Goal: Task Accomplishment & Management: Manage account settings

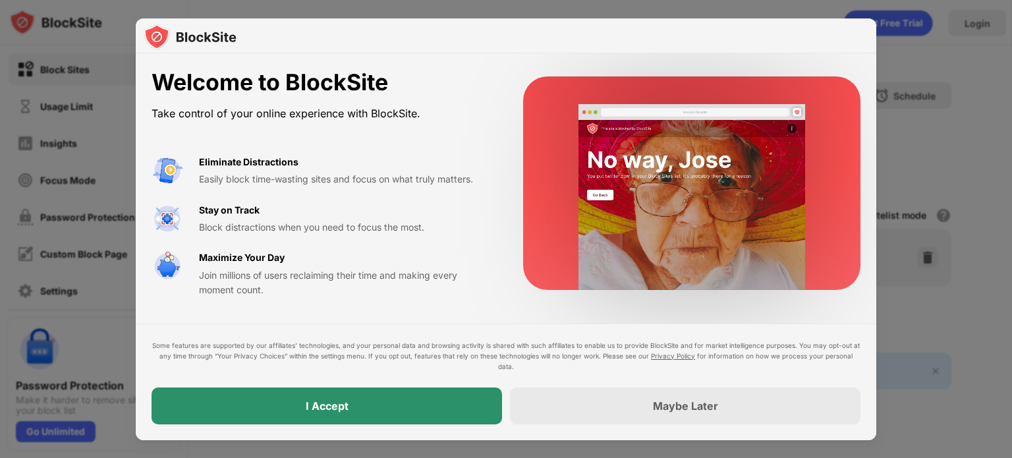
click at [438, 410] on div "I Accept" at bounding box center [327, 405] width 351 height 37
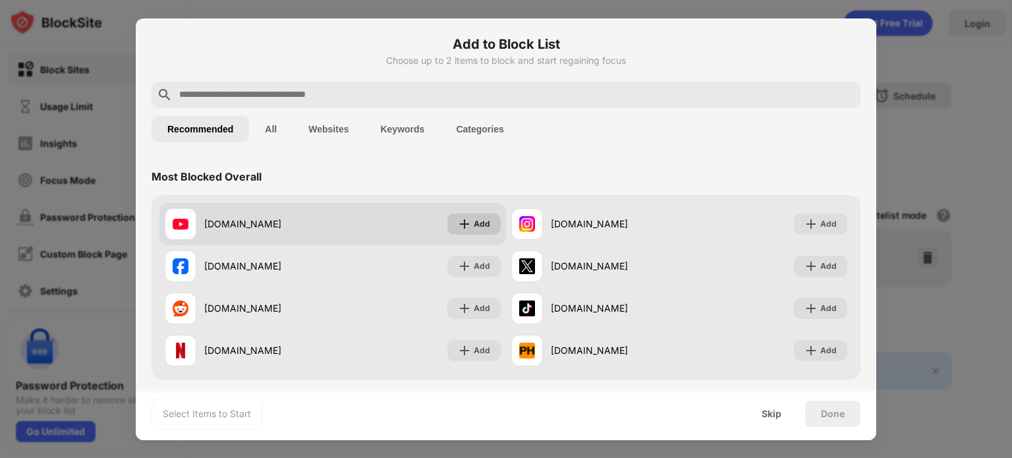
click at [474, 226] on div "Add" at bounding box center [482, 223] width 16 height 13
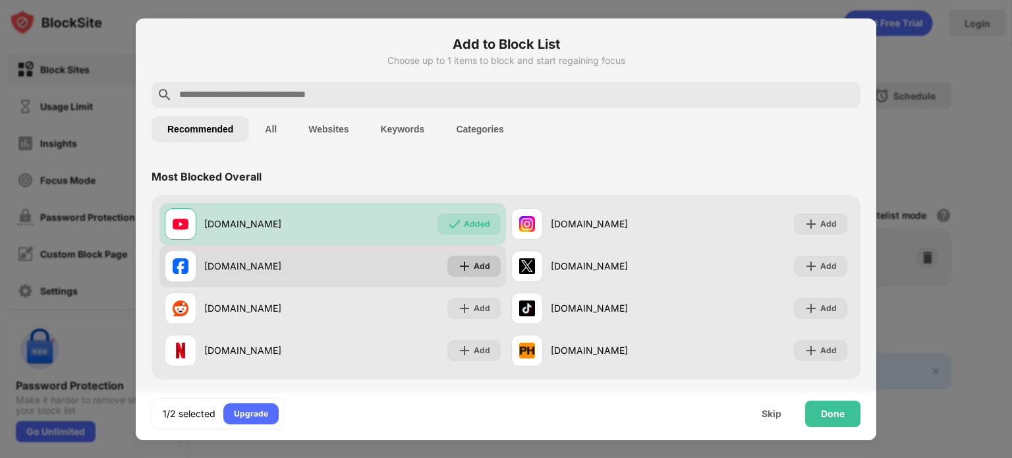
click at [474, 262] on div "Add" at bounding box center [482, 266] width 16 height 13
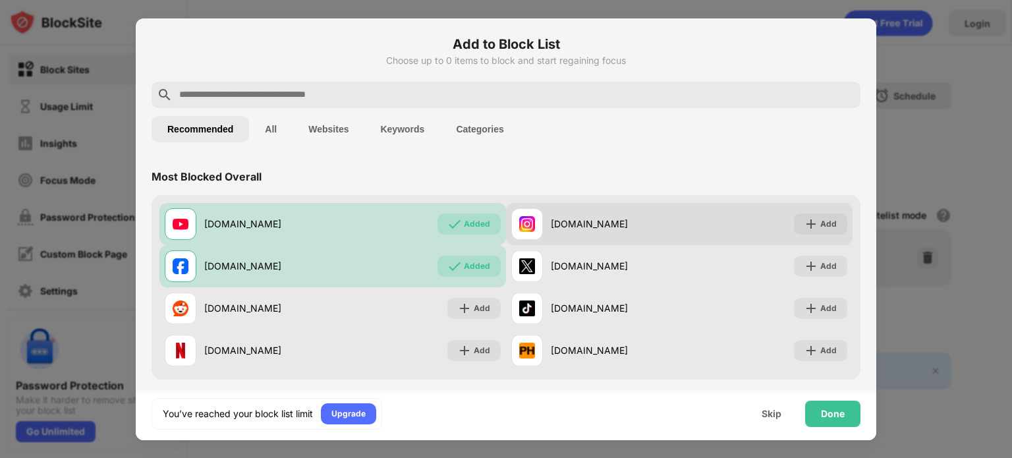
click at [805, 229] on img at bounding box center [811, 223] width 13 height 13
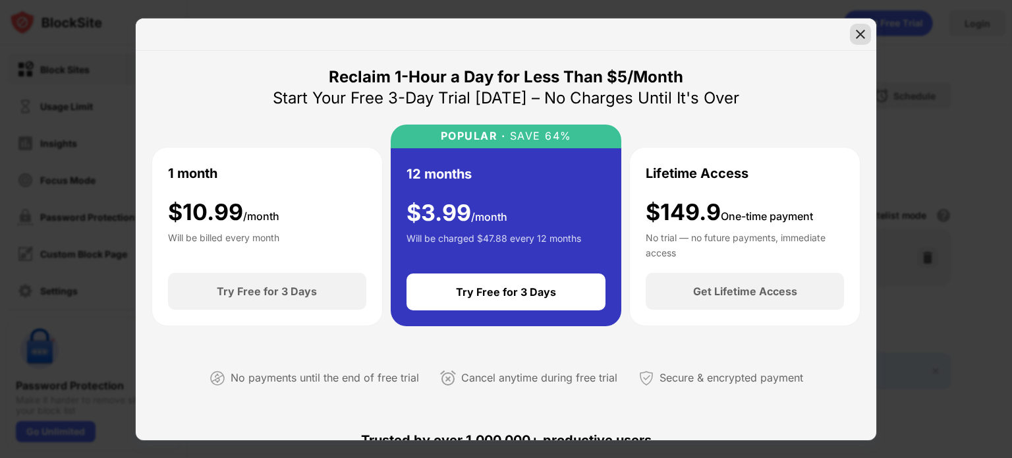
click at [863, 38] on img at bounding box center [860, 34] width 13 height 13
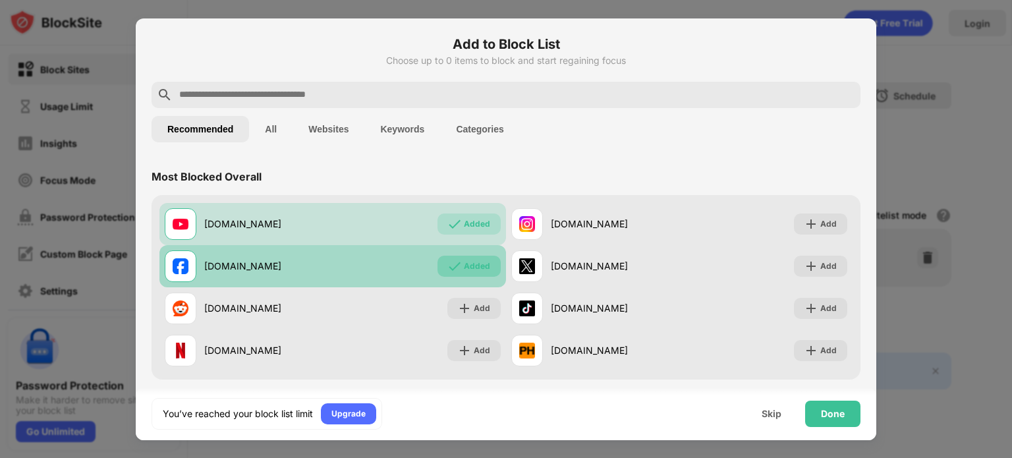
click at [454, 266] on img at bounding box center [454, 266] width 13 height 13
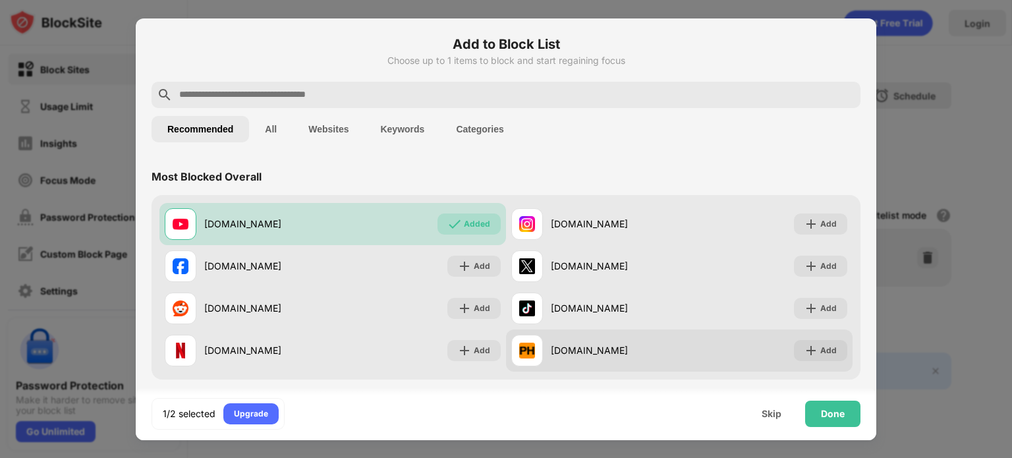
click at [809, 350] on div "Add" at bounding box center [820, 350] width 53 height 21
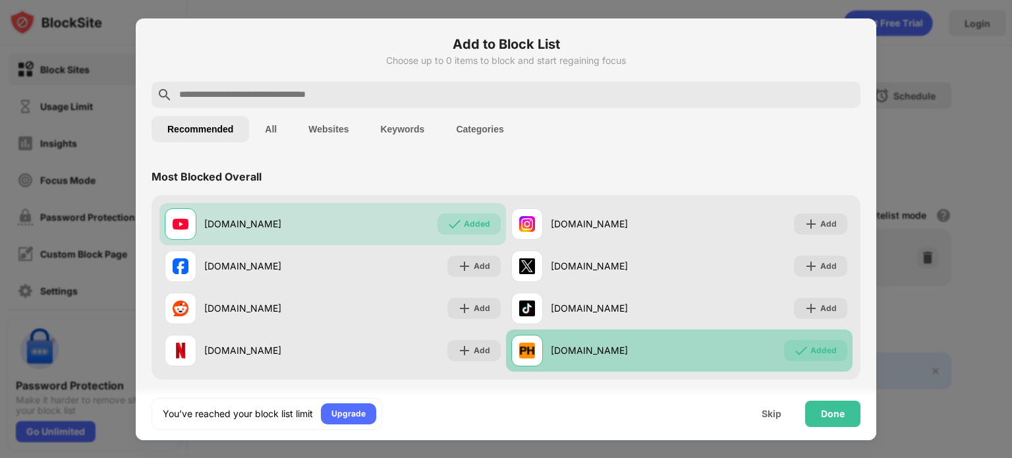
click at [815, 345] on div "Added" at bounding box center [824, 350] width 26 height 13
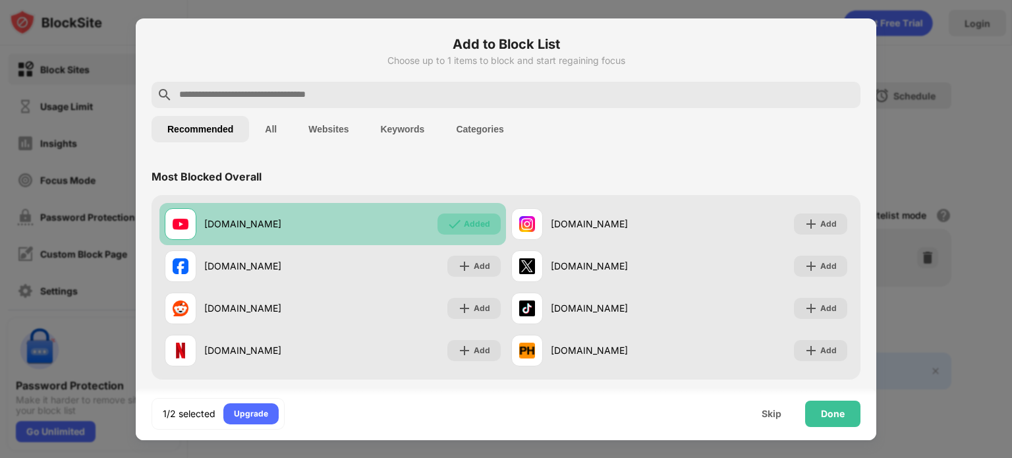
click at [464, 219] on div "Added" at bounding box center [477, 223] width 26 height 13
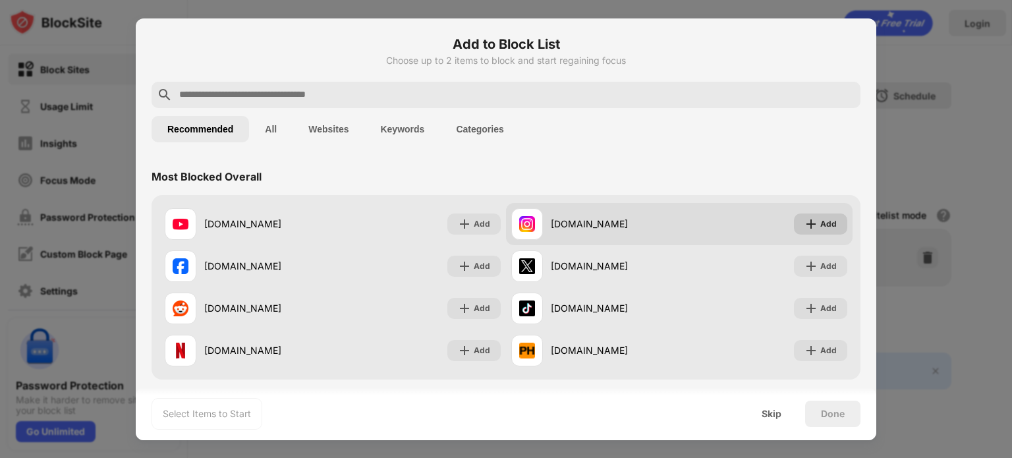
click at [805, 224] on img at bounding box center [811, 223] width 13 height 13
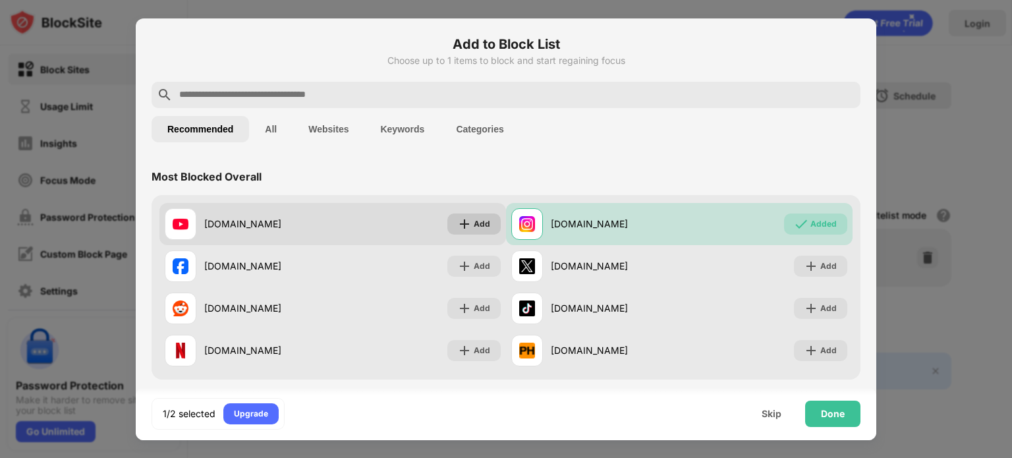
click at [458, 221] on img at bounding box center [464, 223] width 13 height 13
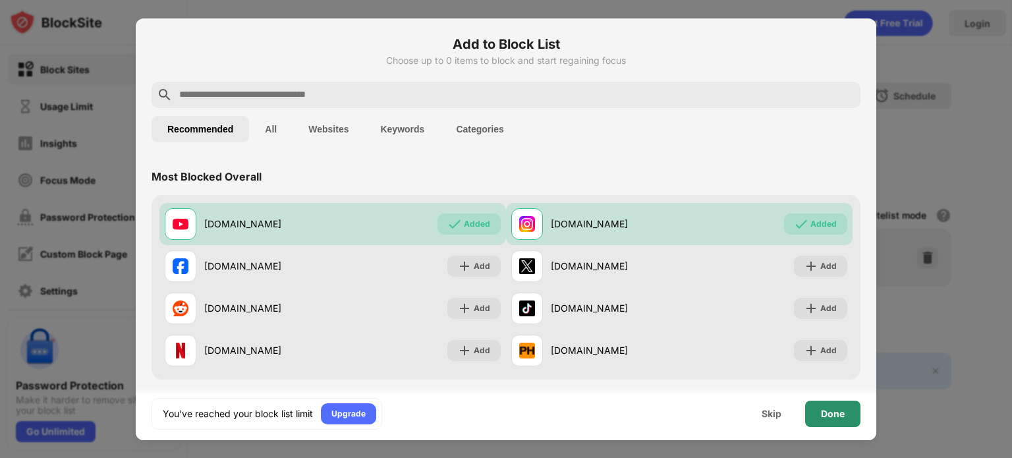
click at [832, 418] on div "Done" at bounding box center [833, 414] width 24 height 11
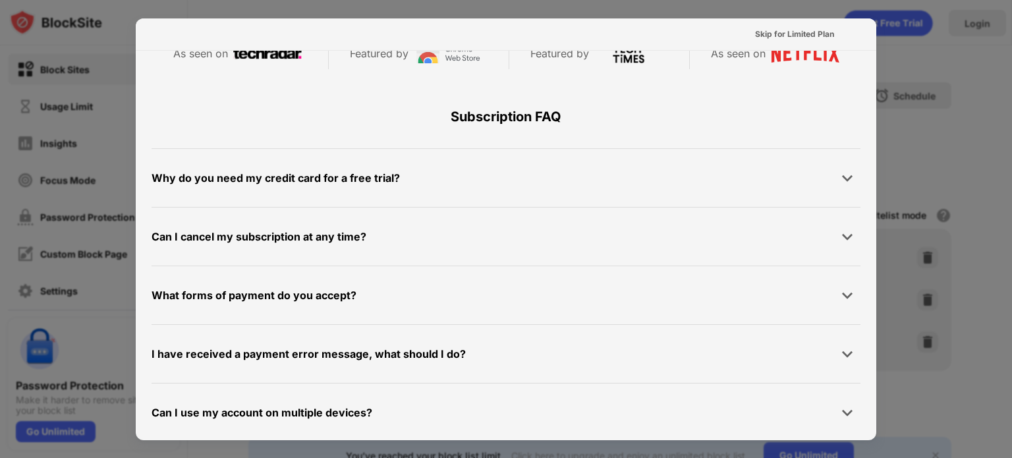
scroll to position [643, 0]
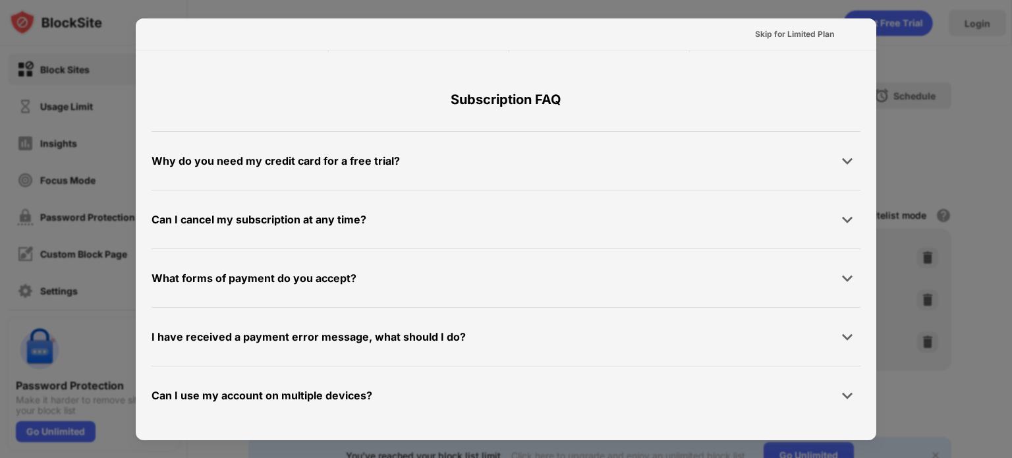
drag, startPoint x: 502, startPoint y: 171, endPoint x: 507, endPoint y: 145, distance: 26.1
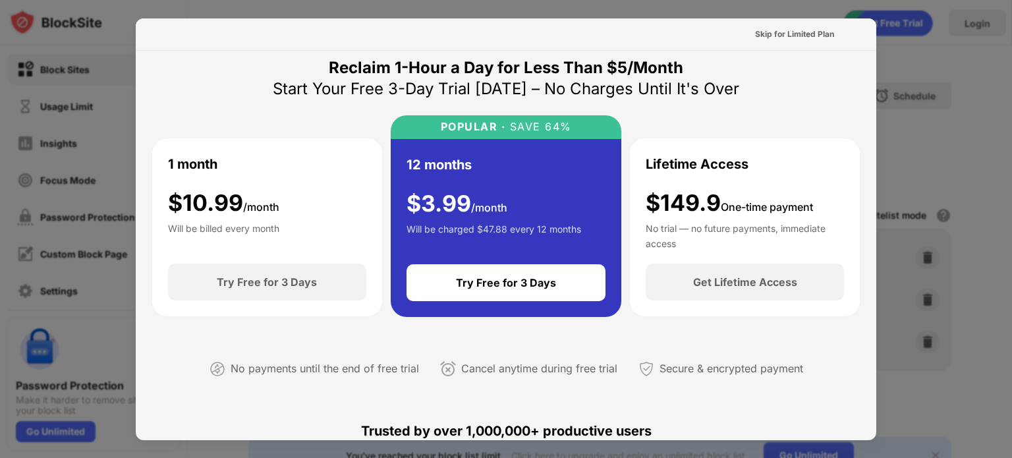
scroll to position [0, 0]
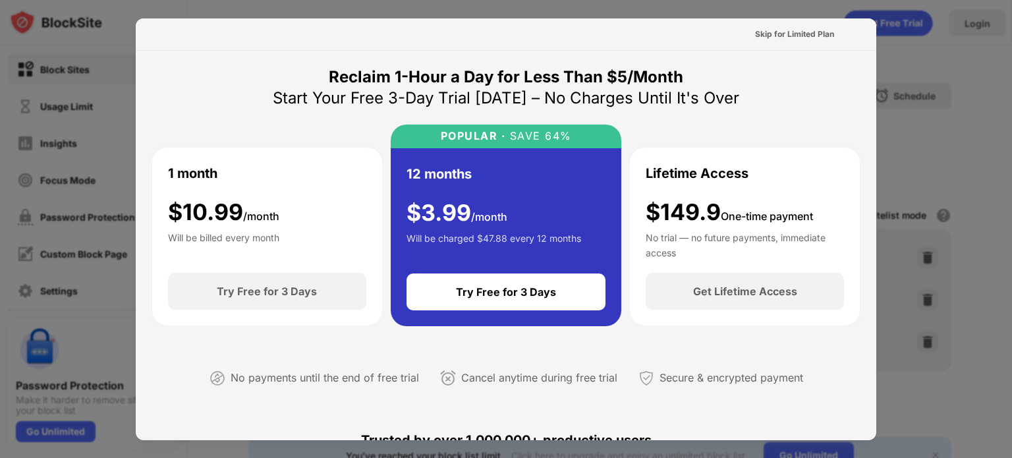
drag, startPoint x: 643, startPoint y: 134, endPoint x: 641, endPoint y: 116, distance: 17.9
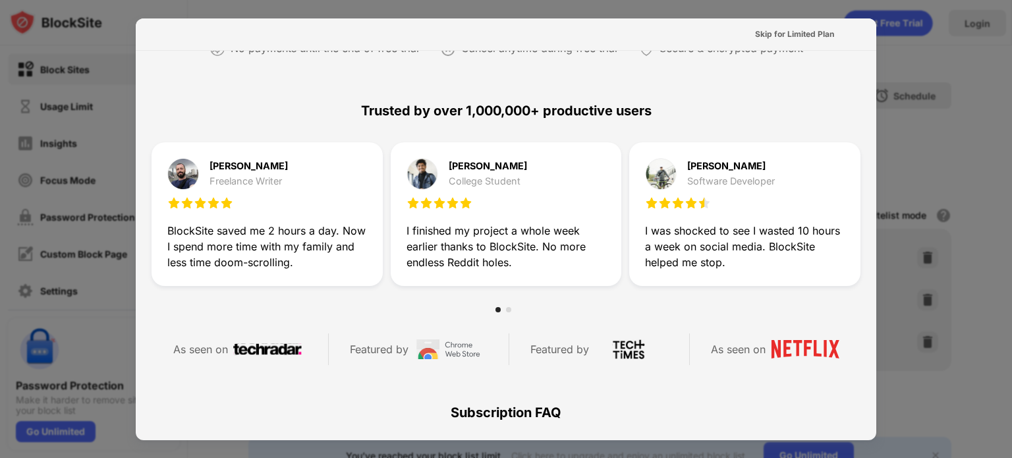
drag, startPoint x: 640, startPoint y: 175, endPoint x: 640, endPoint y: 160, distance: 15.2
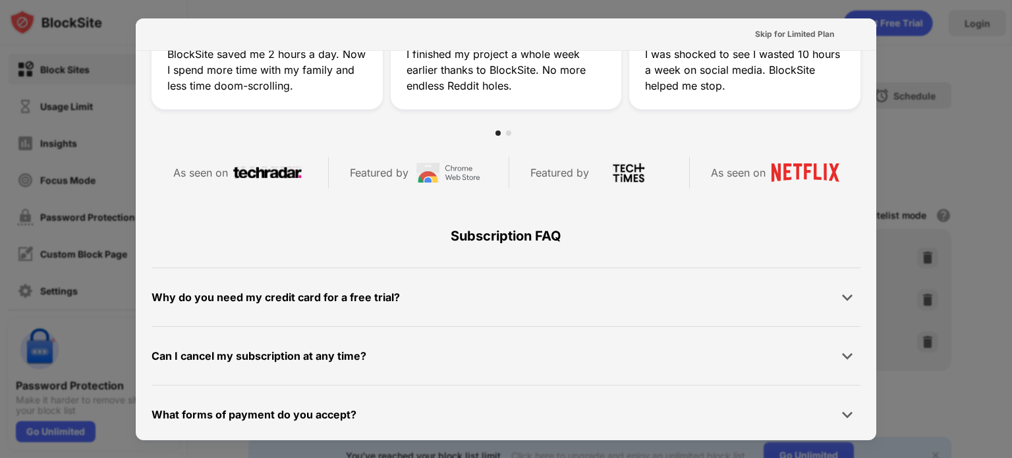
scroll to position [643, 0]
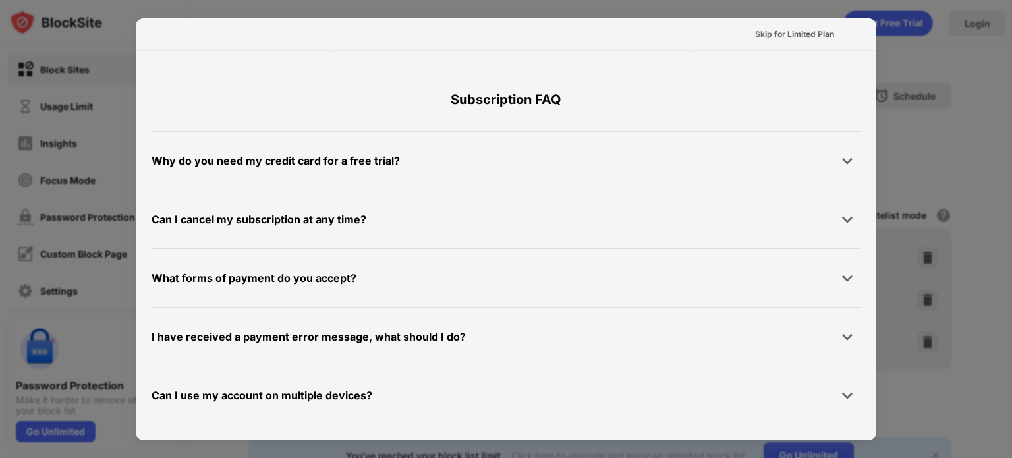
drag, startPoint x: 629, startPoint y: 179, endPoint x: 627, endPoint y: 154, distance: 24.4
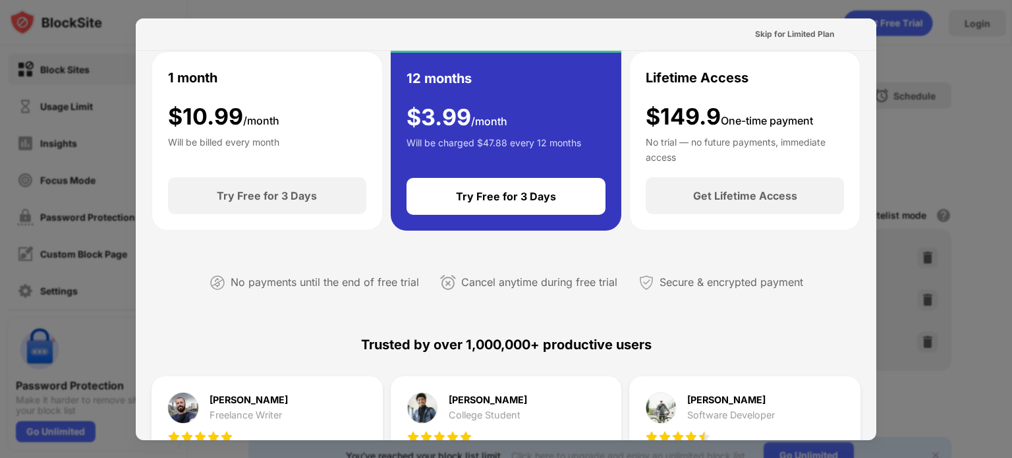
scroll to position [0, 0]
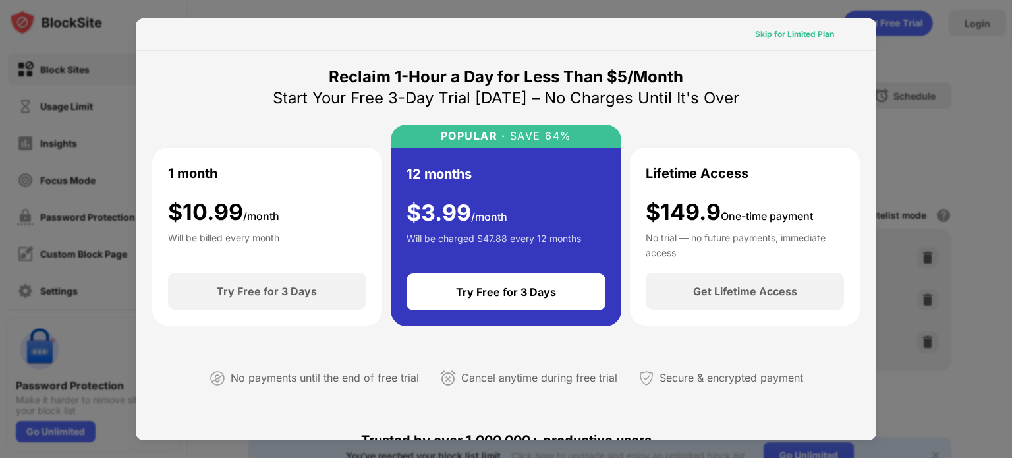
click at [791, 31] on div "Skip for Limited Plan" at bounding box center [794, 34] width 79 height 13
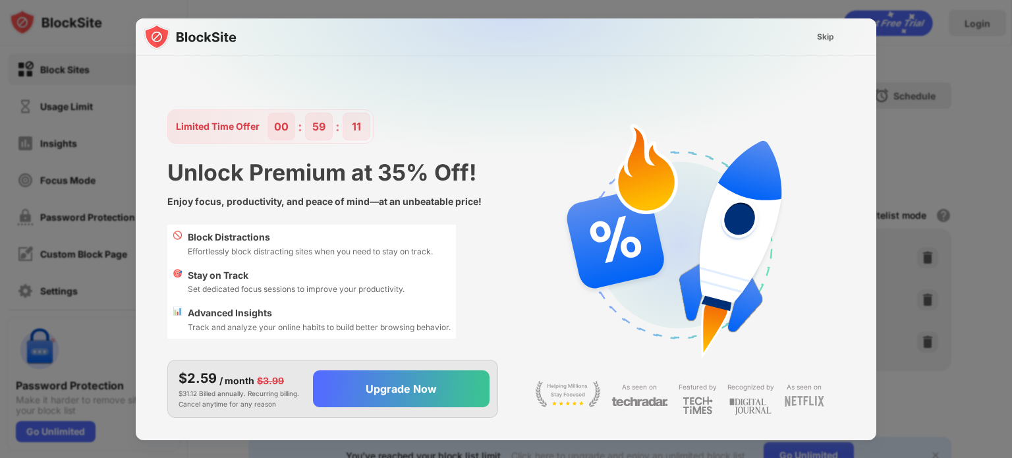
click at [828, 41] on div "Skip" at bounding box center [825, 36] width 17 height 13
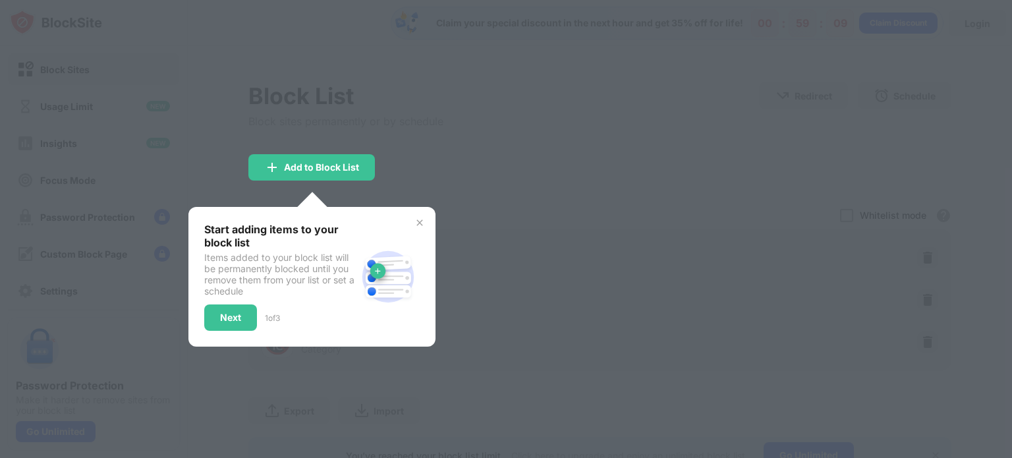
click at [426, 217] on div "Start adding items to your block list Items added to your block list will be pe…" at bounding box center [311, 277] width 247 height 140
click at [423, 218] on img at bounding box center [420, 222] width 11 height 11
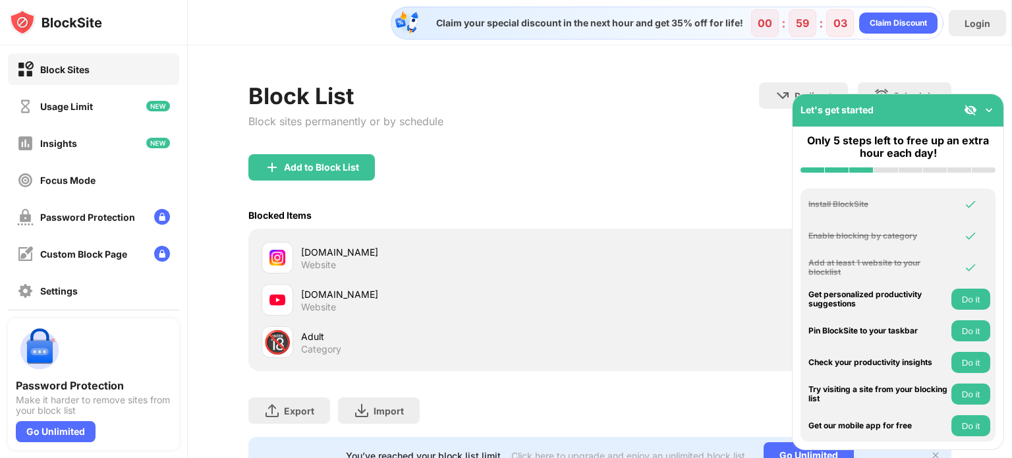
click at [649, 206] on div "Blocked Items Whitelist mode Block all websites except for those in your whitel…" at bounding box center [599, 215] width 703 height 27
click at [280, 339] on div "🔞" at bounding box center [278, 342] width 28 height 27
drag, startPoint x: 301, startPoint y: 335, endPoint x: 314, endPoint y: 335, distance: 12.5
click at [314, 335] on div "Adult" at bounding box center [450, 336] width 299 height 14
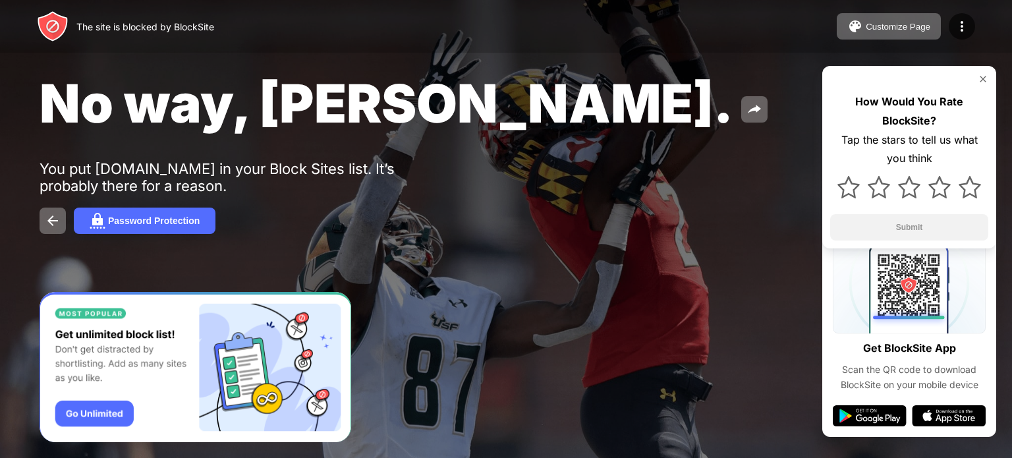
drag, startPoint x: 308, startPoint y: 107, endPoint x: 360, endPoint y: 109, distance: 52.1
click at [346, 109] on span "No way, Jose." at bounding box center [387, 103] width 694 height 64
click at [641, 169] on div "No way, Jose. You put youtube.com in your Block Sites list. It’s probably there…" at bounding box center [506, 152] width 1012 height 305
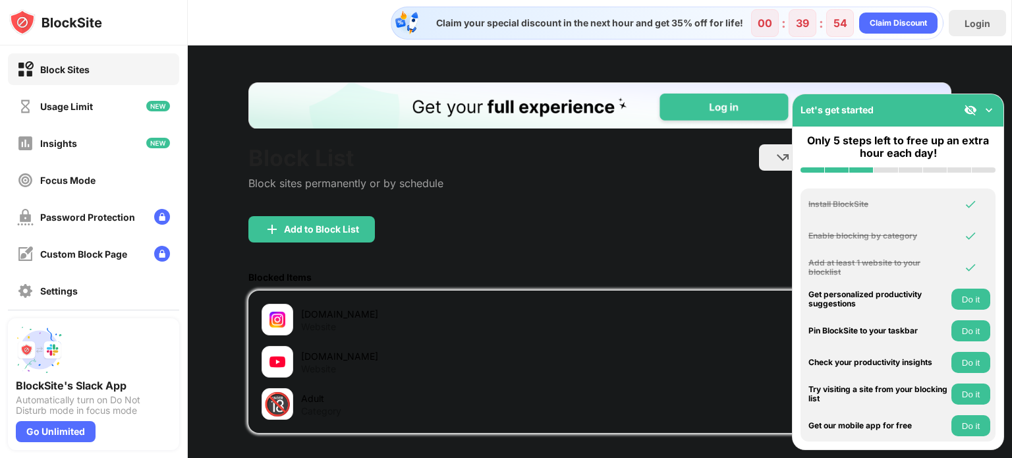
click at [232, 329] on div "Block List Block sites permanently or by schedule Redirect Choose a site to be …" at bounding box center [600, 308] width 824 height 527
click at [992, 113] on img at bounding box center [989, 109] width 13 height 13
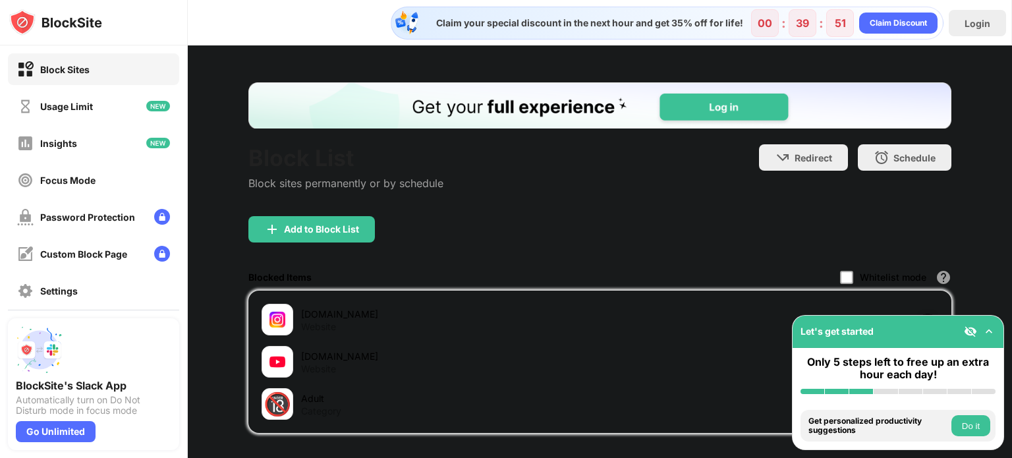
click at [989, 331] on img at bounding box center [989, 331] width 13 height 13
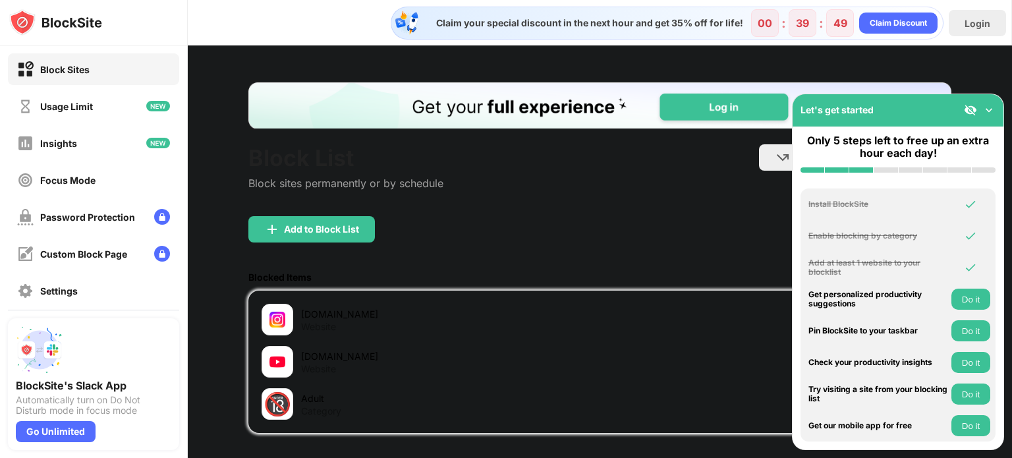
click at [994, 100] on div "Let's get started" at bounding box center [898, 110] width 211 height 32
click at [991, 115] on img at bounding box center [989, 109] width 13 height 13
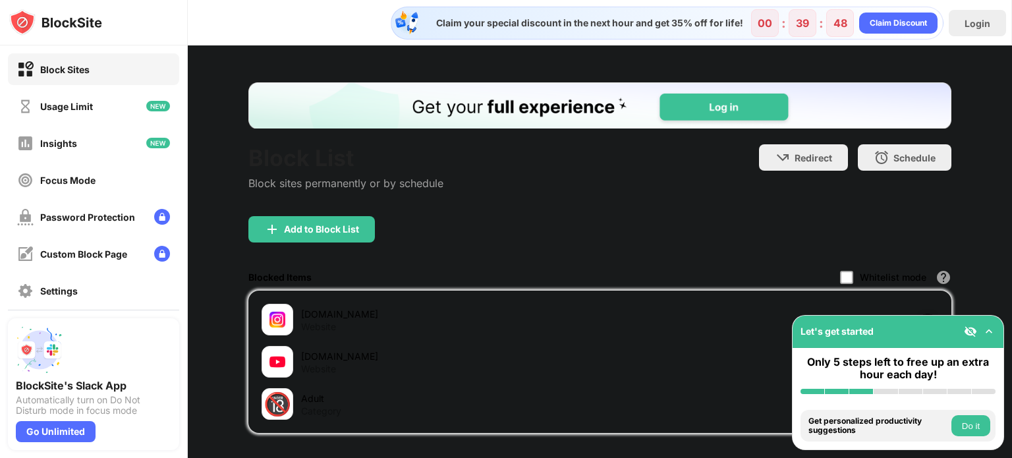
click at [970, 326] on img at bounding box center [970, 331] width 13 height 13
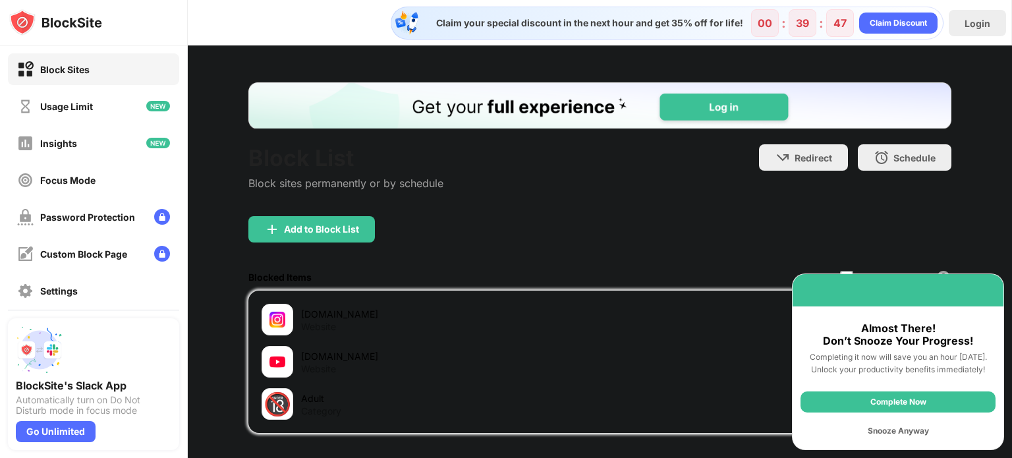
click at [927, 400] on div "Complete Now" at bounding box center [898, 401] width 195 height 21
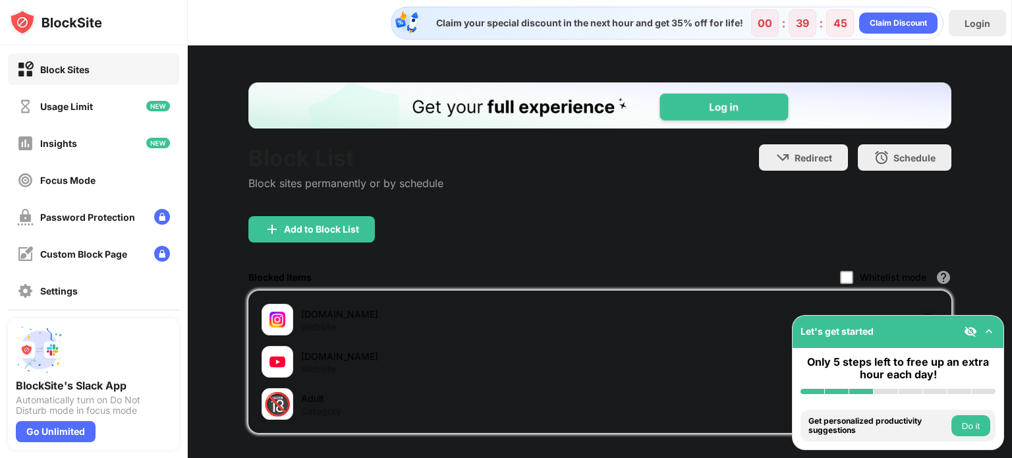
click at [963, 330] on div "Let's get started" at bounding box center [898, 332] width 211 height 32
click at [967, 330] on img at bounding box center [970, 331] width 13 height 13
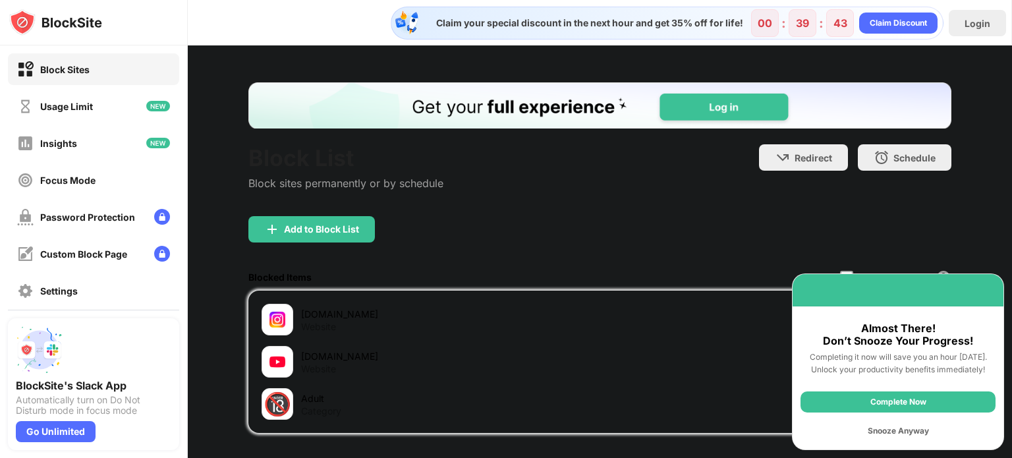
click at [905, 429] on div "Snooze Anyway" at bounding box center [898, 430] width 195 height 21
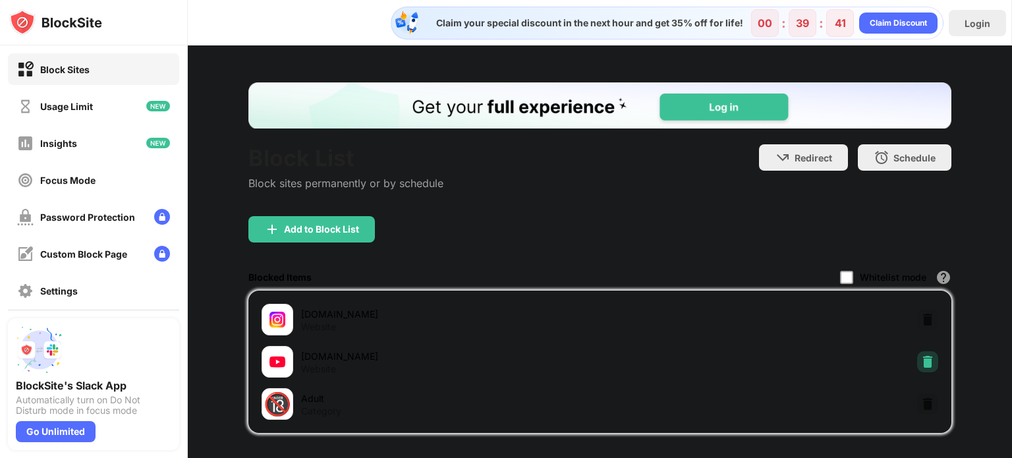
click at [921, 358] on img at bounding box center [927, 361] width 13 height 13
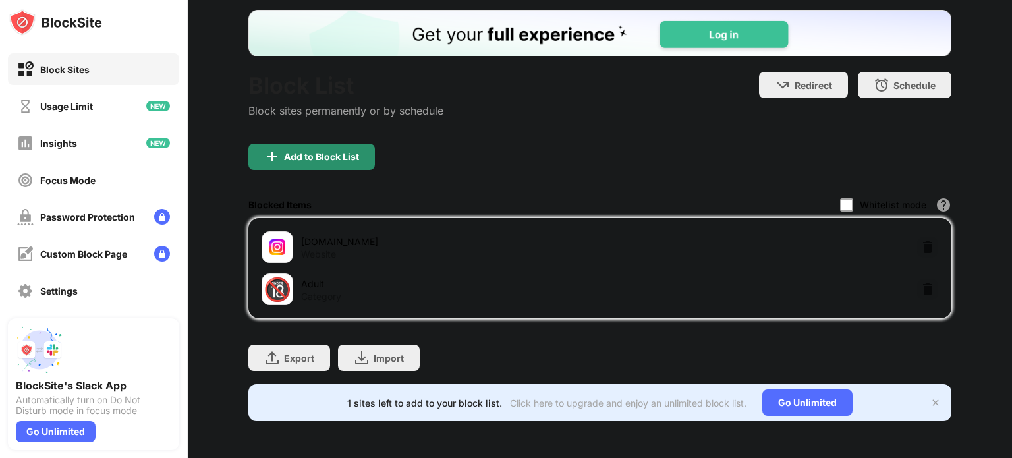
click at [353, 152] on div "Add to Block List" at bounding box center [311, 157] width 127 height 26
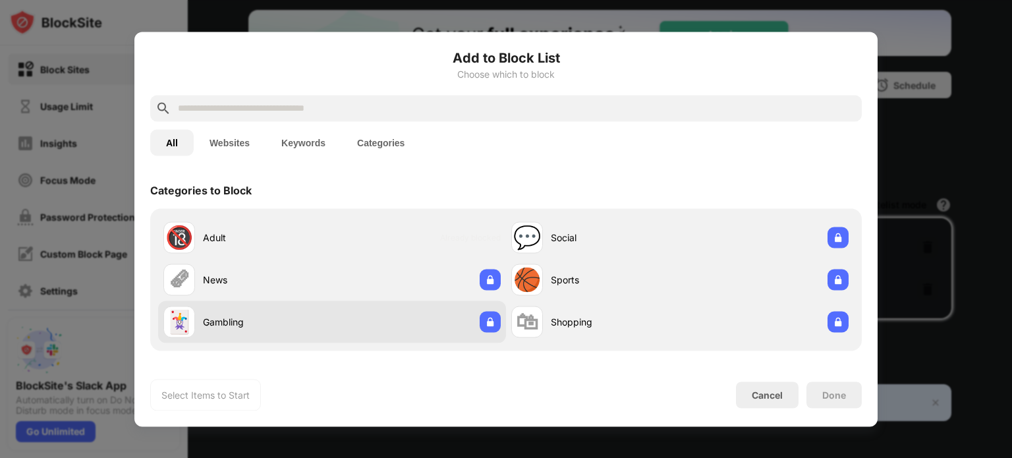
click at [304, 330] on div "🃏 Gambling" at bounding box center [247, 322] width 169 height 32
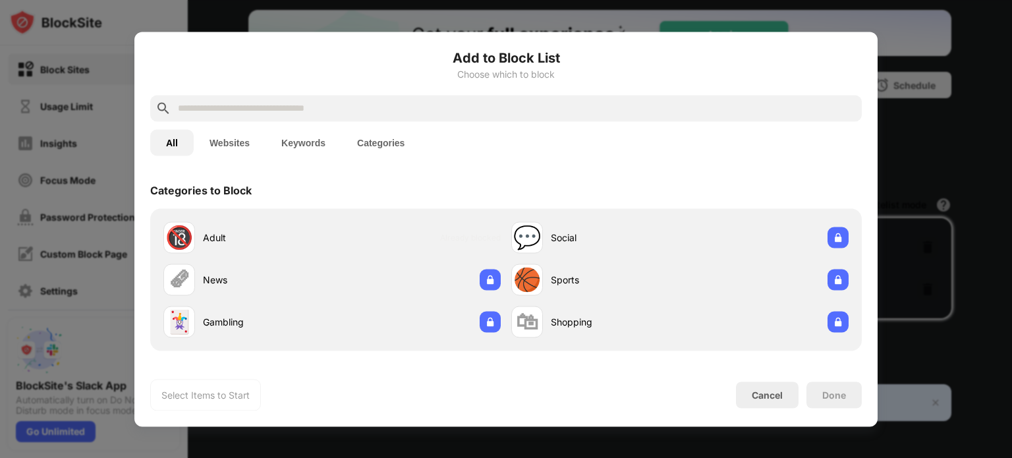
click at [216, 138] on button "Websites" at bounding box center [230, 142] width 72 height 26
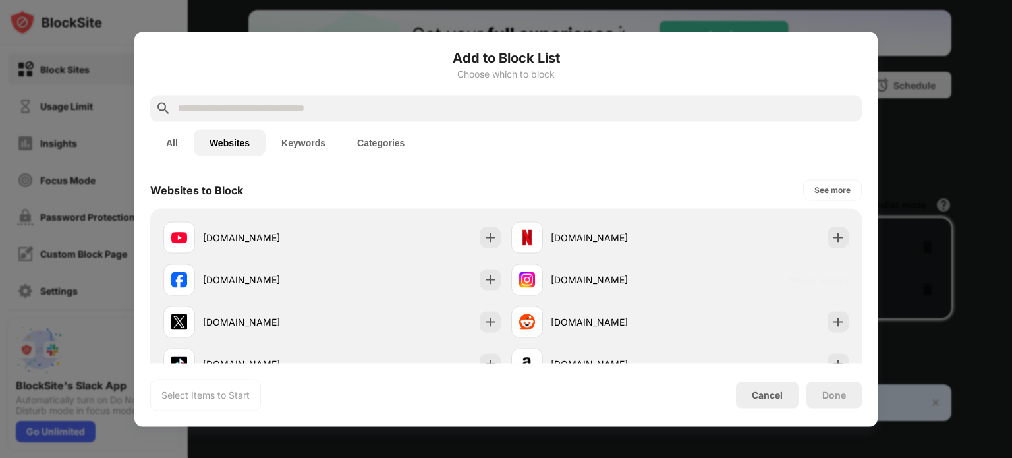
click at [300, 144] on button "Keywords" at bounding box center [304, 142] width 76 height 26
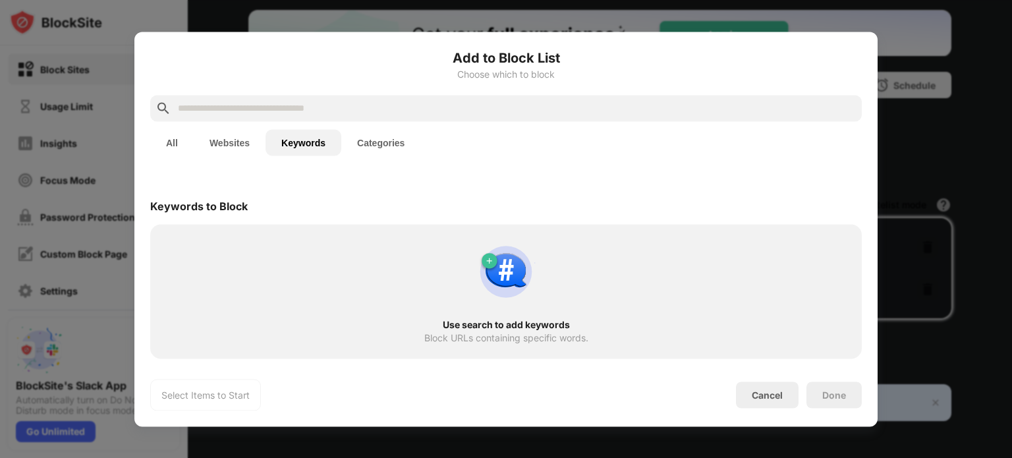
click at [387, 144] on button "Categories" at bounding box center [380, 142] width 79 height 26
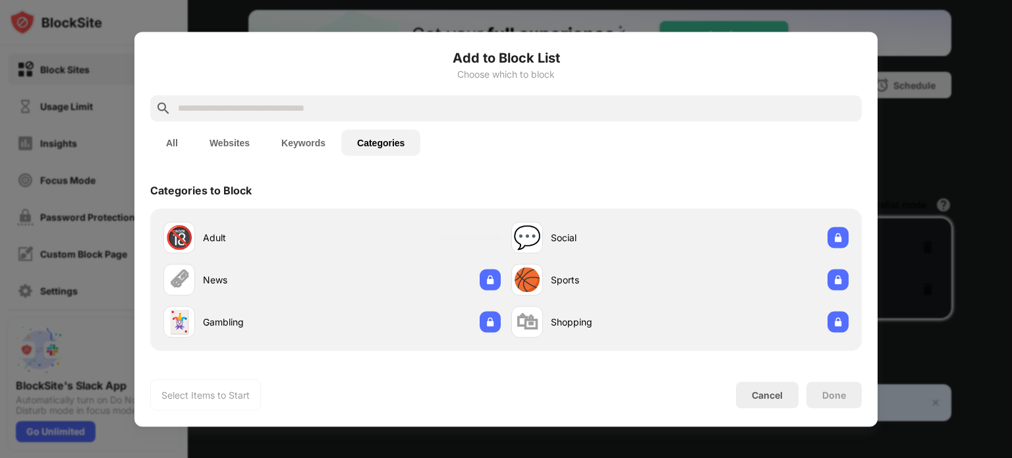
click at [246, 145] on button "Websites" at bounding box center [230, 142] width 72 height 26
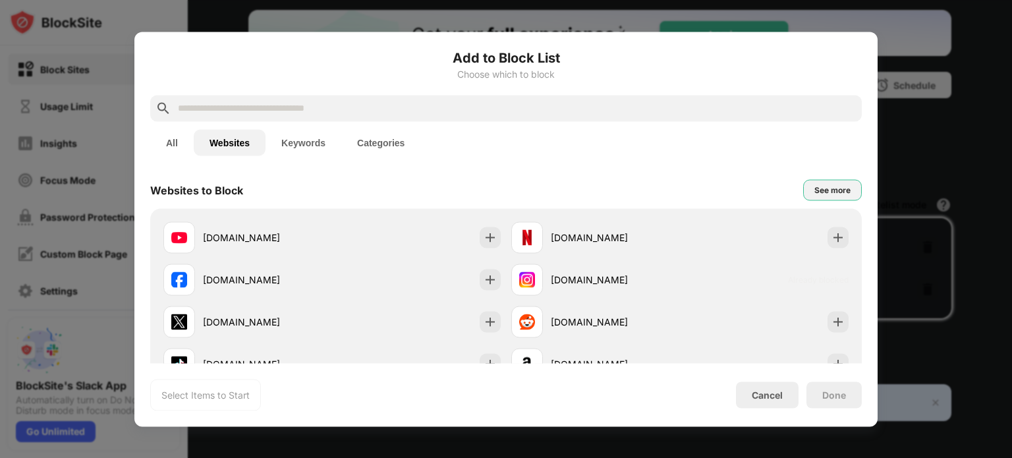
click at [827, 192] on div "See more" at bounding box center [833, 189] width 36 height 13
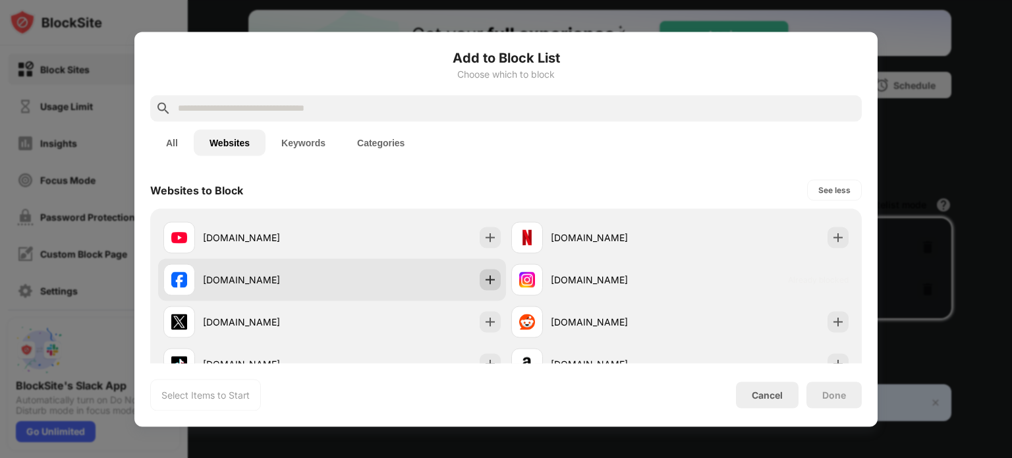
click at [484, 278] on img at bounding box center [490, 279] width 13 height 13
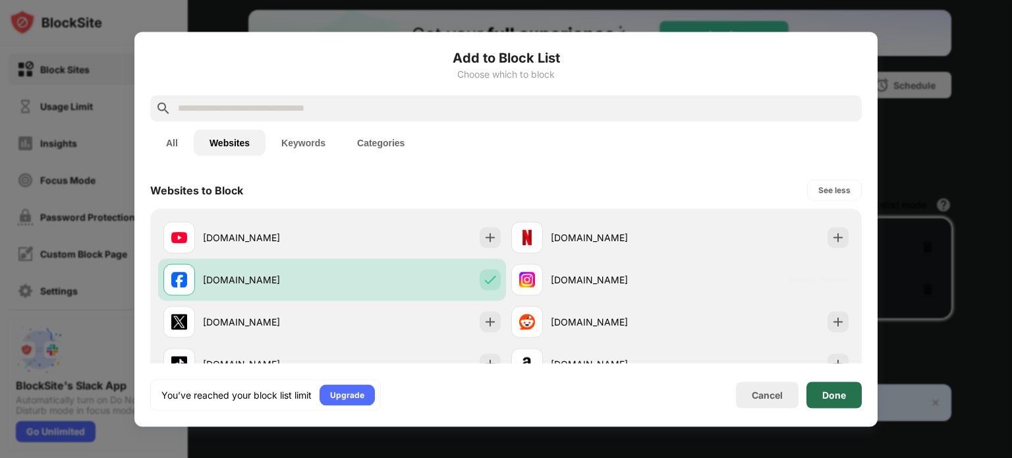
click at [828, 397] on div "Done" at bounding box center [834, 394] width 24 height 11
